Goal: Navigation & Orientation: Go to known website

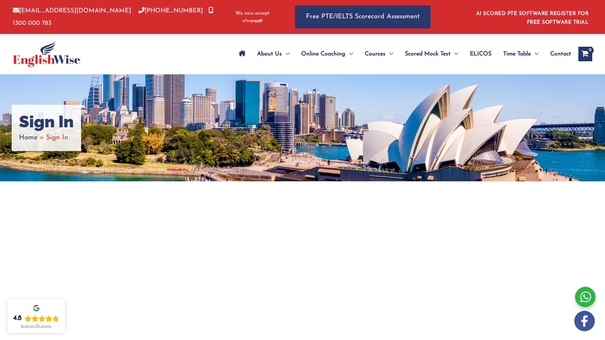
click at [33, 140] on span "Home" at bounding box center [28, 137] width 19 height 7
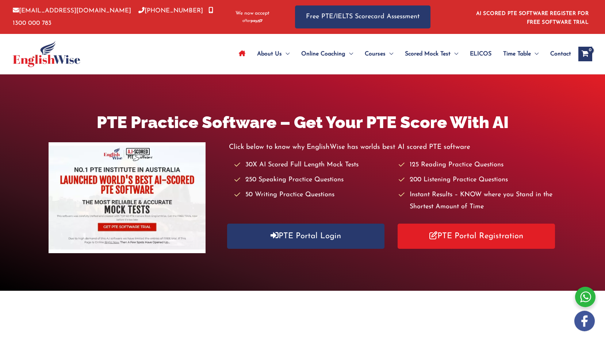
click at [30, 62] on img at bounding box center [47, 54] width 68 height 26
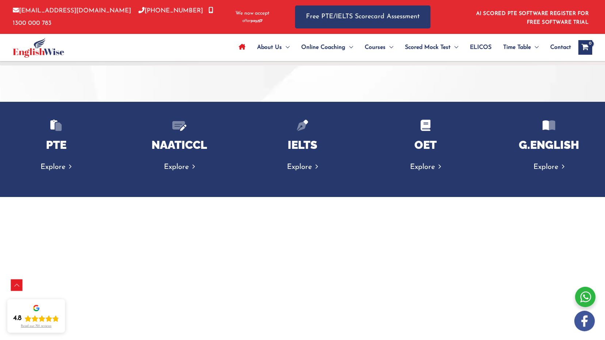
scroll to position [1278, 0]
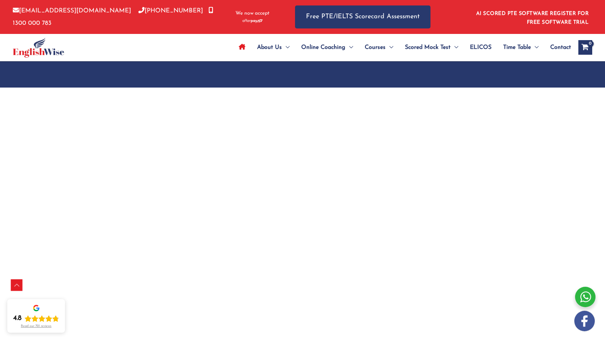
click at [582, 148] on div "PTE Practice Software – Get Your PTE Score With AI Click below to know why Engl…" at bounding box center [302, 78] width 605 height 2564
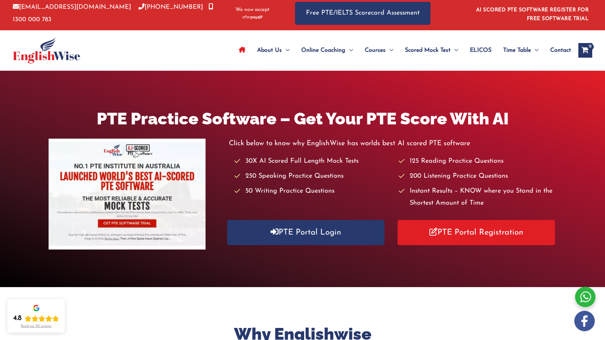
scroll to position [0, 0]
